Goal: Transaction & Acquisition: Purchase product/service

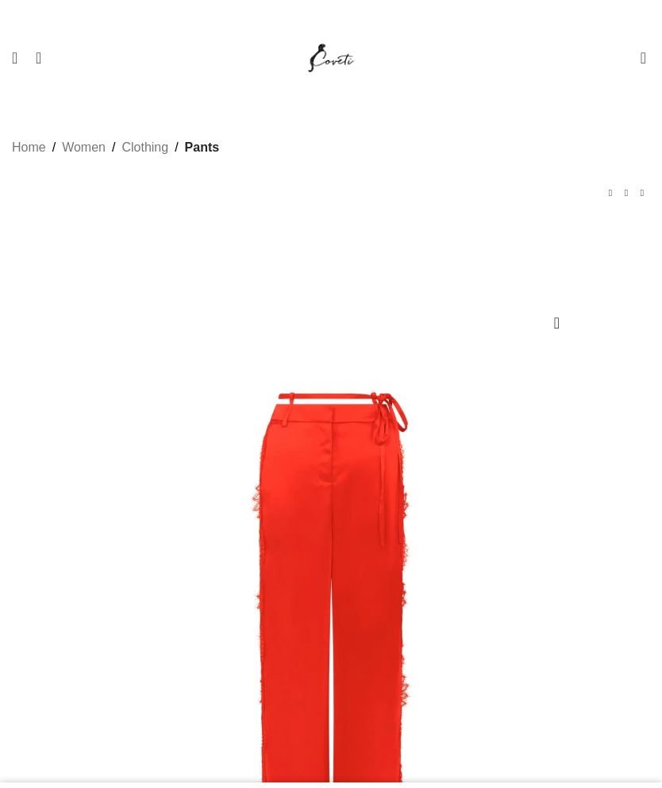
scroll to position [0, 180]
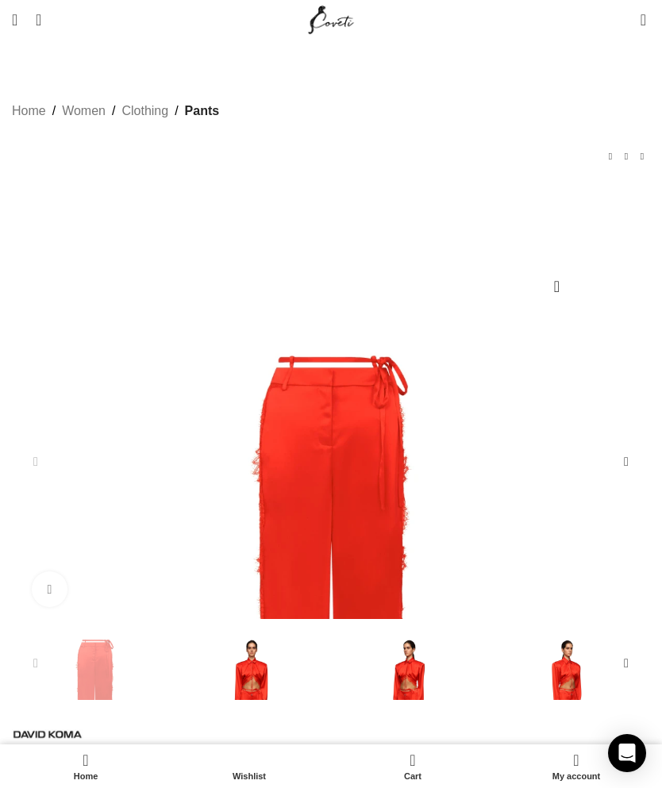
click at [81, 121] on link "Women" at bounding box center [84, 111] width 44 height 21
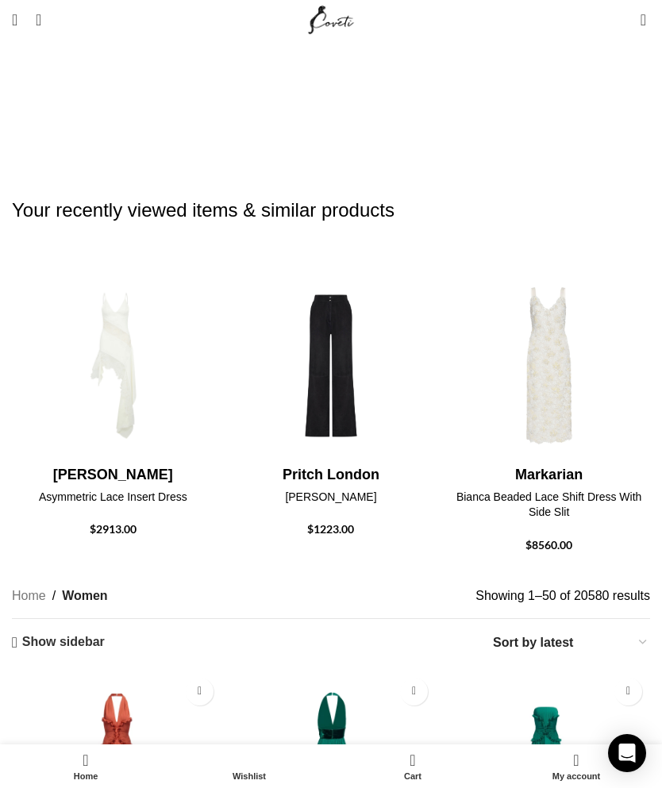
click at [113, 461] on img "30 / 30" at bounding box center [113, 556] width 202 height 190
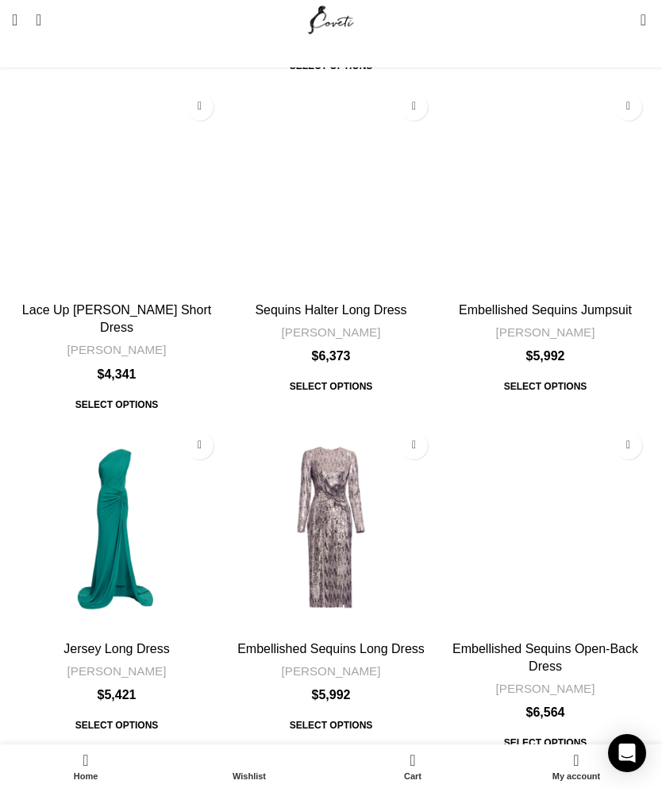
scroll to position [4861, 0]
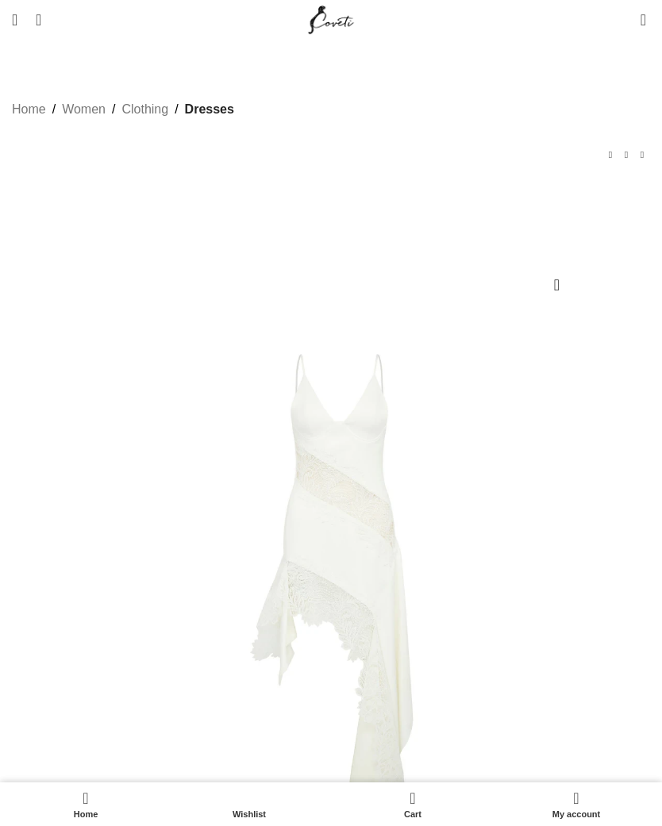
click at [181, 473] on img at bounding box center [331, 613] width 622 height 622
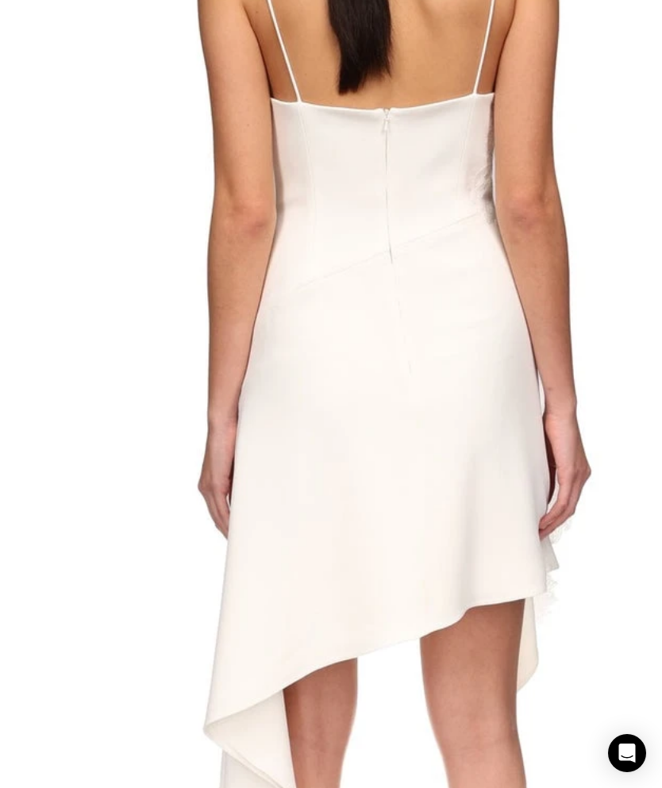
scroll to position [0, 1081]
